Goal: Information Seeking & Learning: Check status

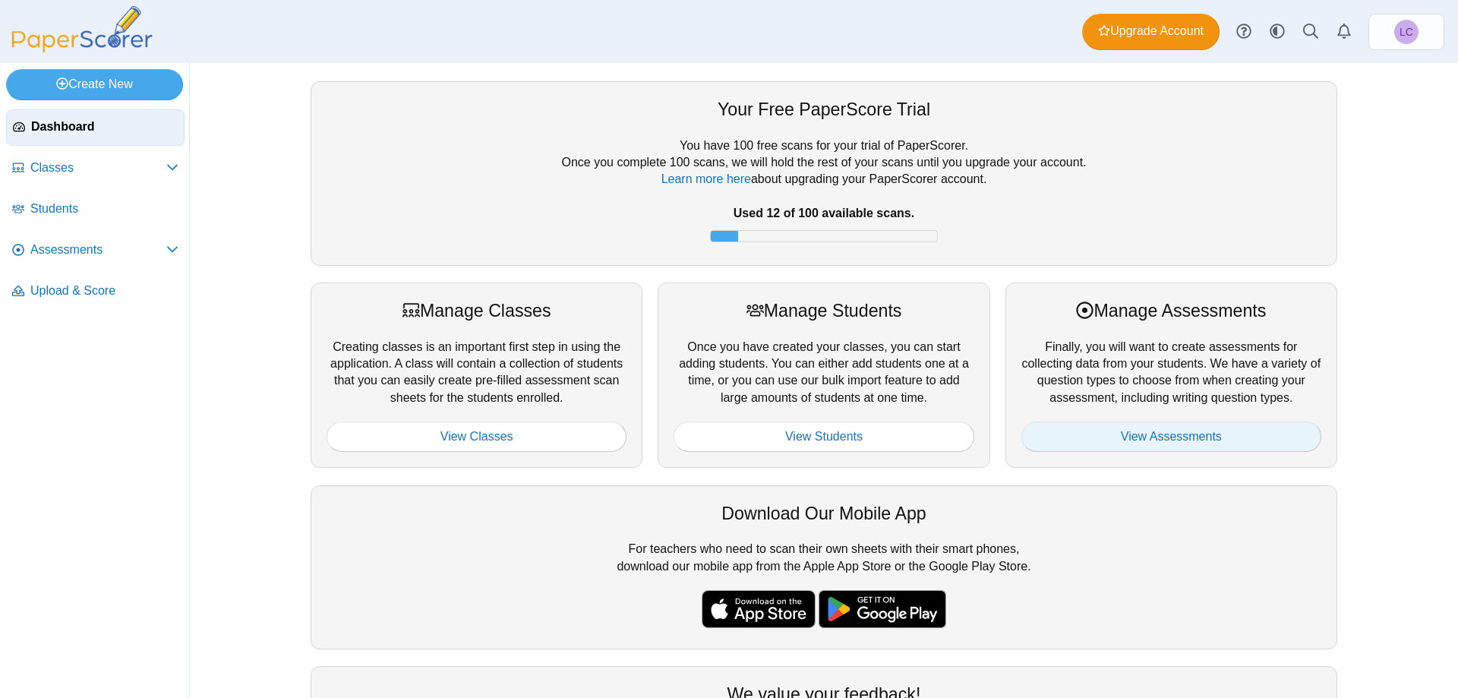
click at [1169, 433] on link "View Assessments" at bounding box center [1171, 436] width 300 height 30
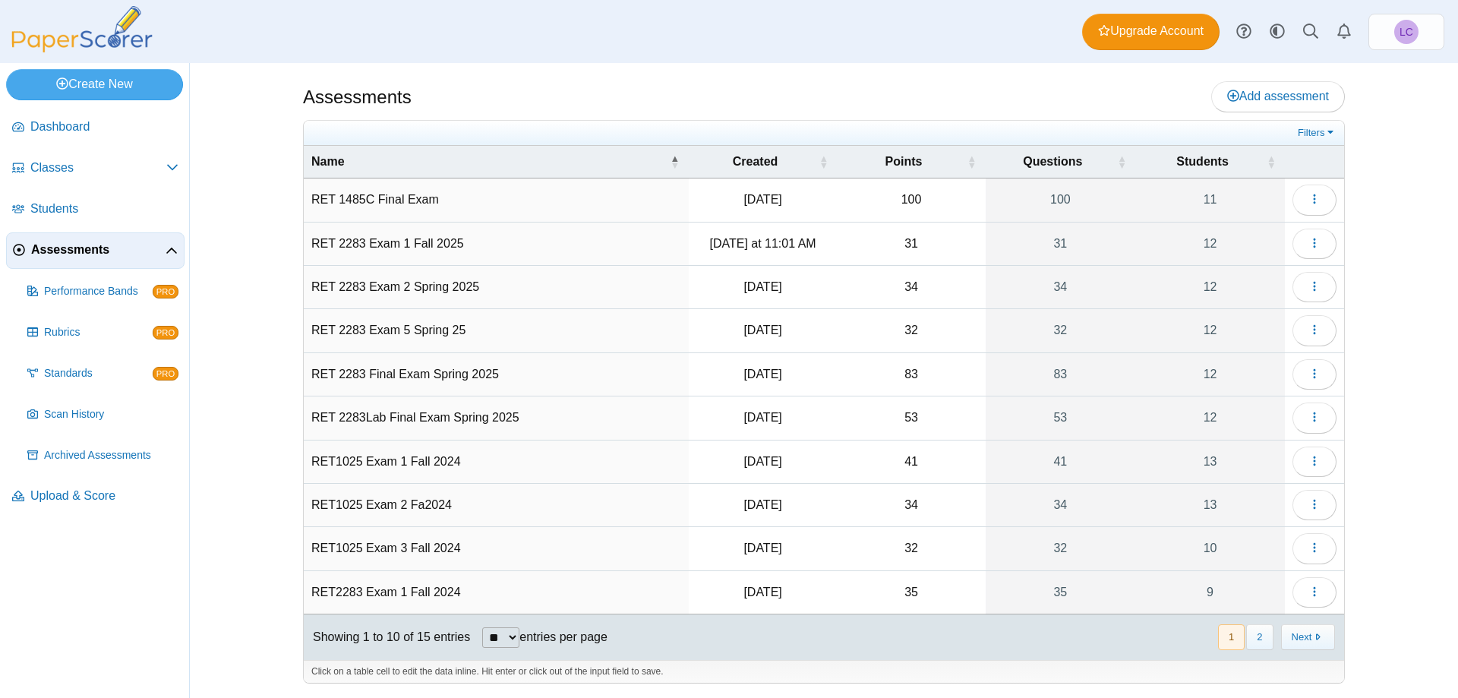
click at [432, 238] on td "RET 2283 Exam 1 Fall 2025" at bounding box center [496, 244] width 385 height 43
click at [1317, 241] on icon "button" at bounding box center [1315, 243] width 12 height 12
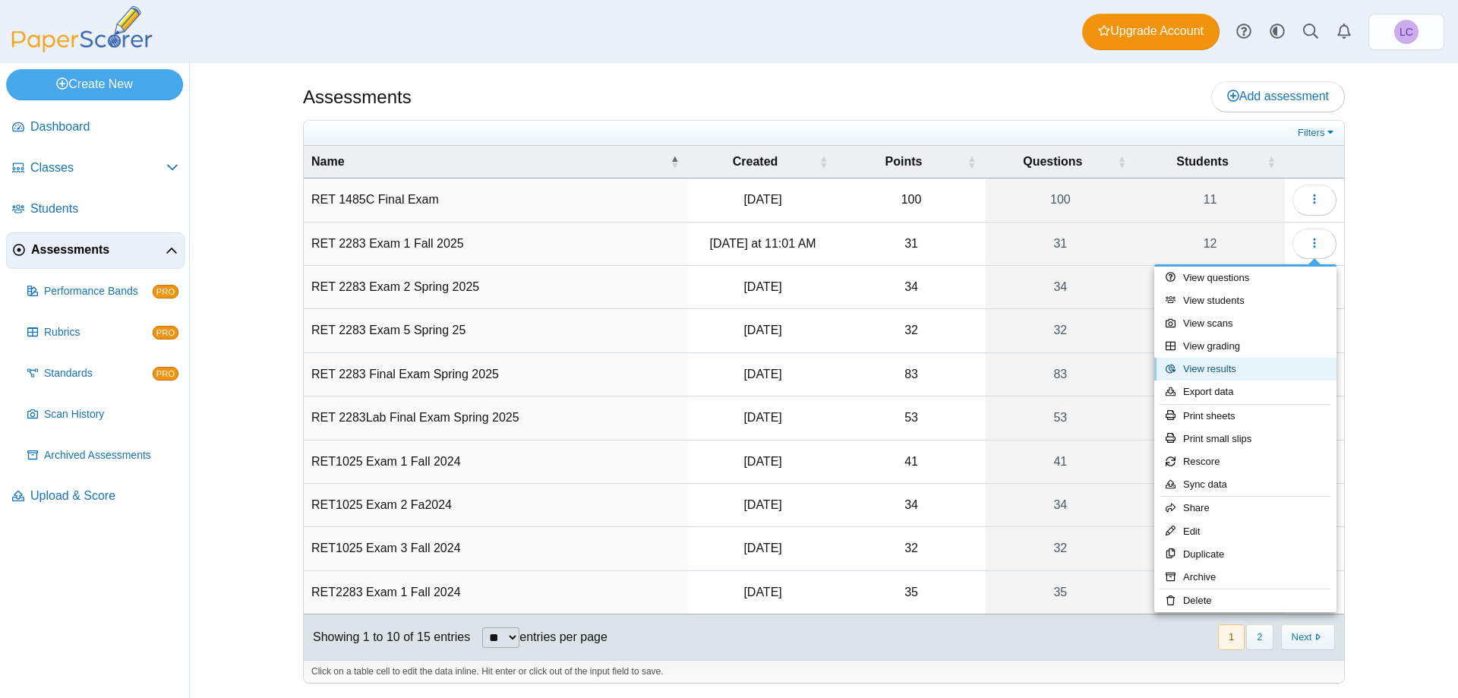
click at [1224, 366] on link "View results" at bounding box center [1245, 369] width 182 height 23
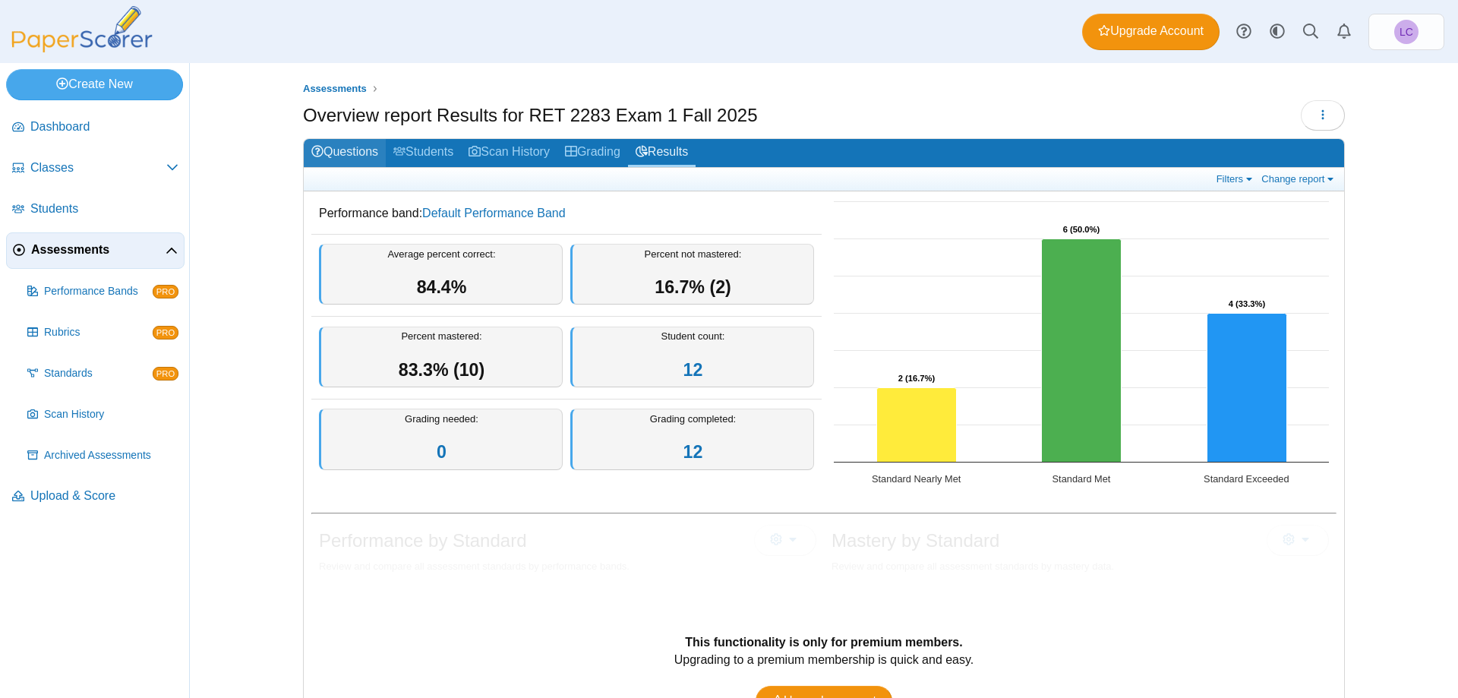
click at [330, 150] on link "Questions" at bounding box center [345, 153] width 82 height 28
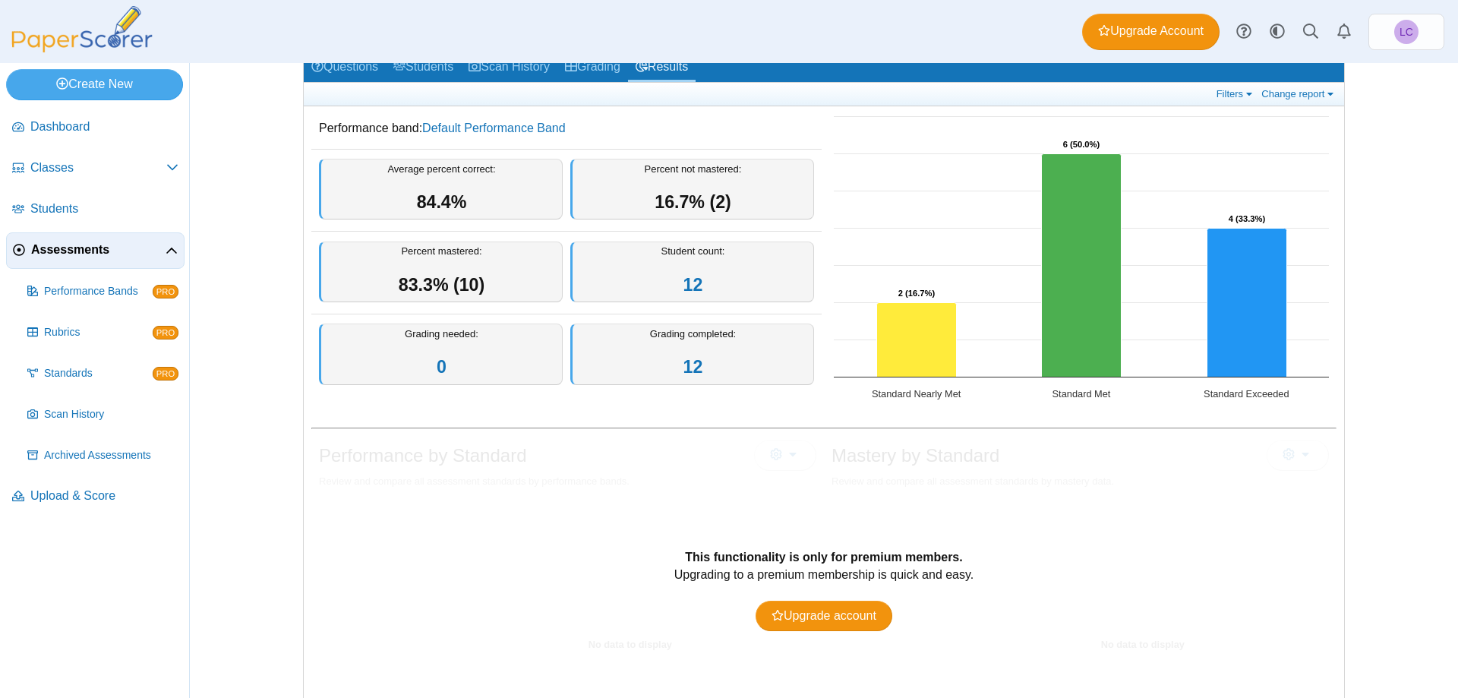
scroll to position [76, 0]
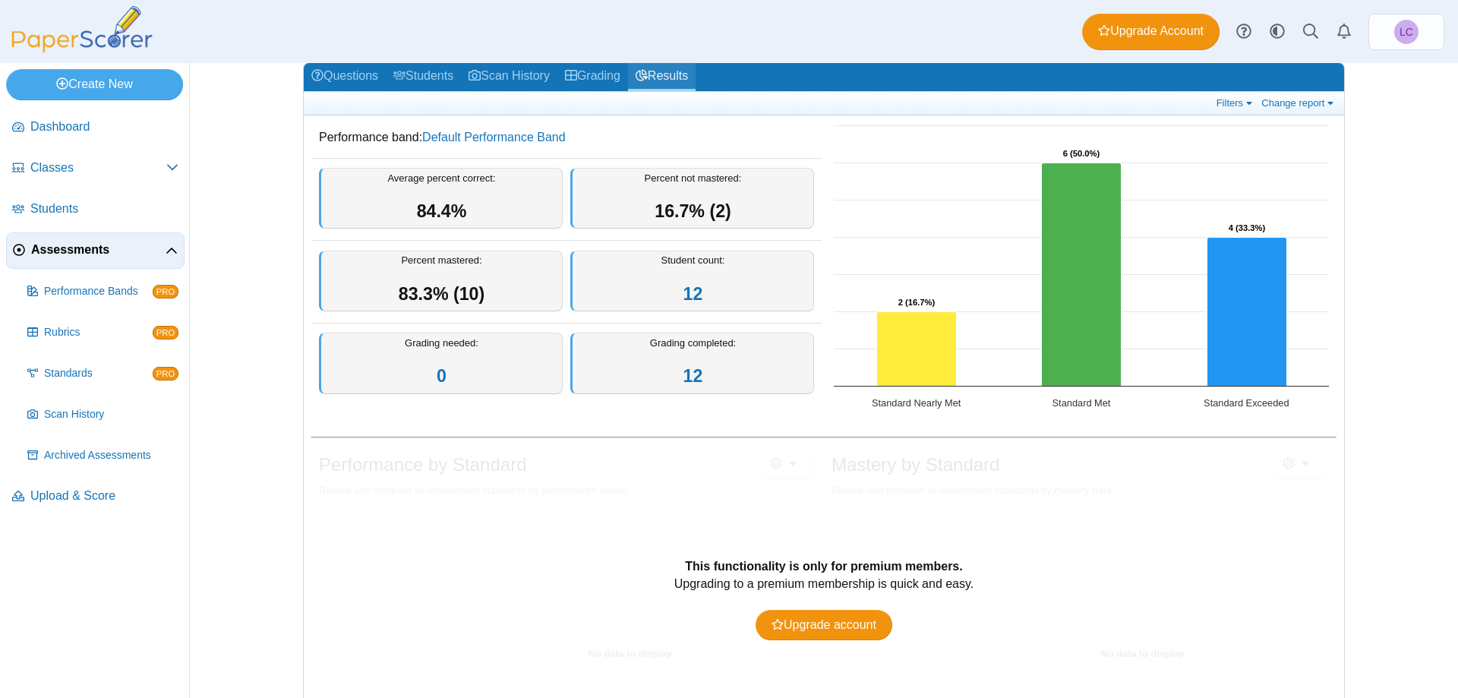
click at [684, 75] on link "Results" at bounding box center [662, 77] width 68 height 28
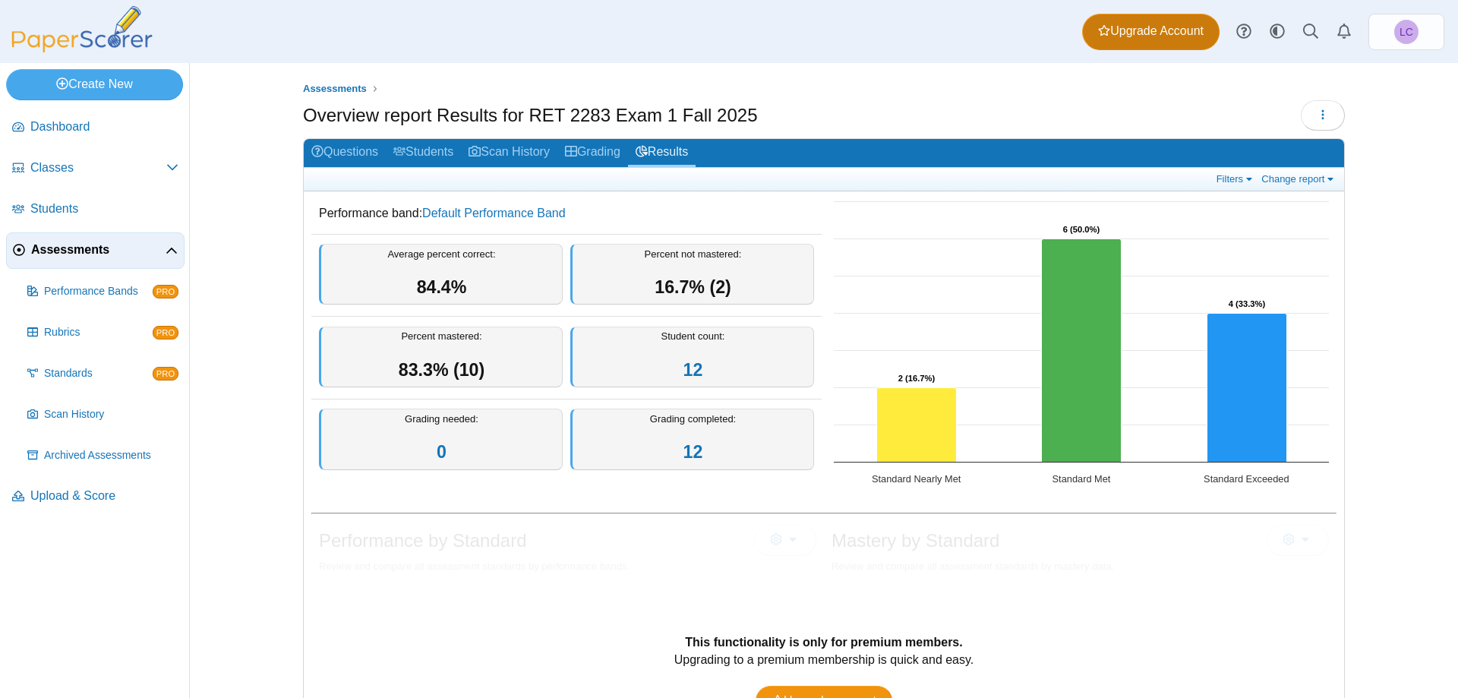
click at [1153, 33] on span "Upgrade Account" at bounding box center [1151, 31] width 106 height 17
